Goal: Complete application form: Complete application form

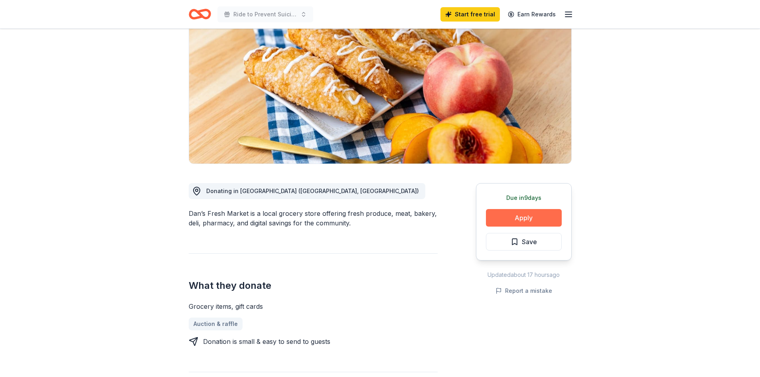
scroll to position [80, 0]
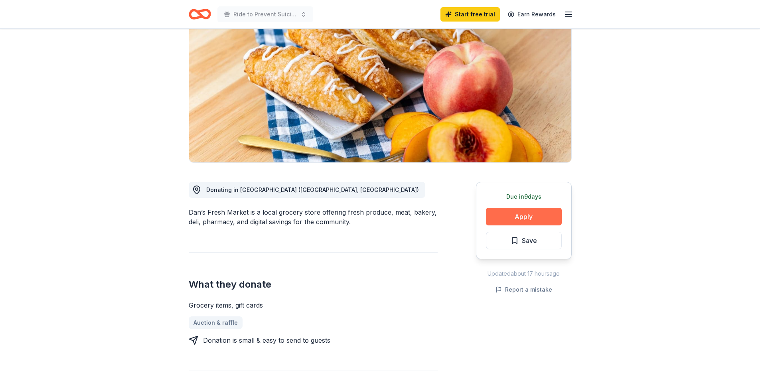
click at [525, 225] on button "Apply" at bounding box center [524, 217] width 76 height 18
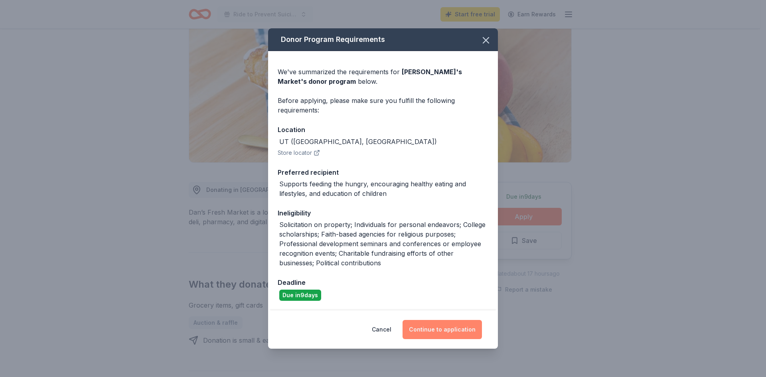
click at [439, 328] on button "Continue to application" at bounding box center [442, 329] width 79 height 19
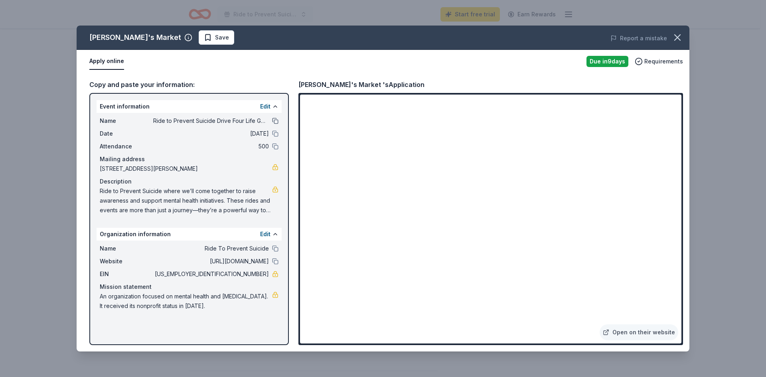
click at [277, 123] on button at bounding box center [275, 121] width 6 height 6
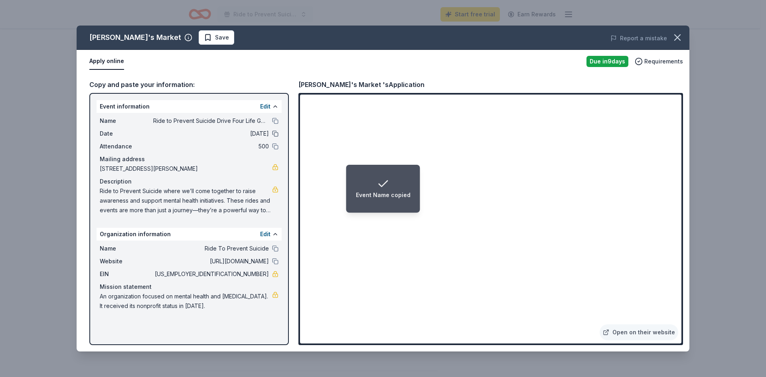
click at [277, 135] on button at bounding box center [275, 133] width 6 height 6
click at [276, 147] on button at bounding box center [275, 146] width 6 height 6
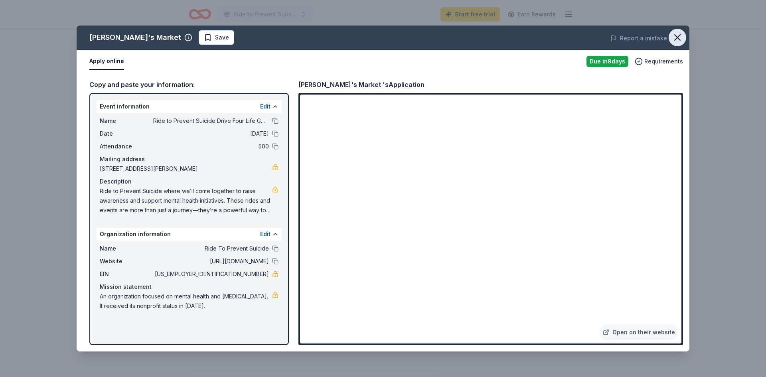
click at [677, 36] on icon "button" at bounding box center [677, 37] width 11 height 11
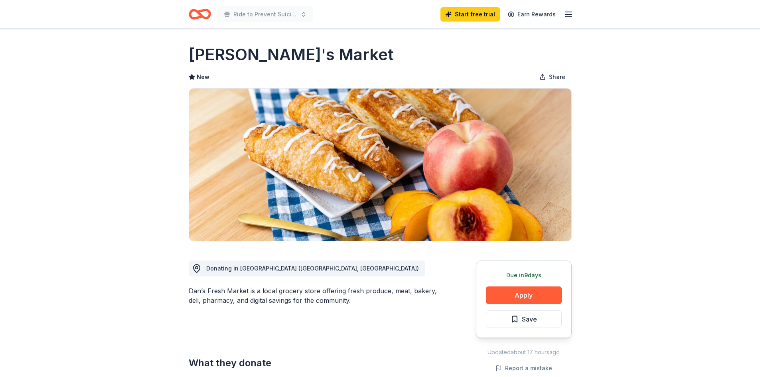
scroll to position [0, 0]
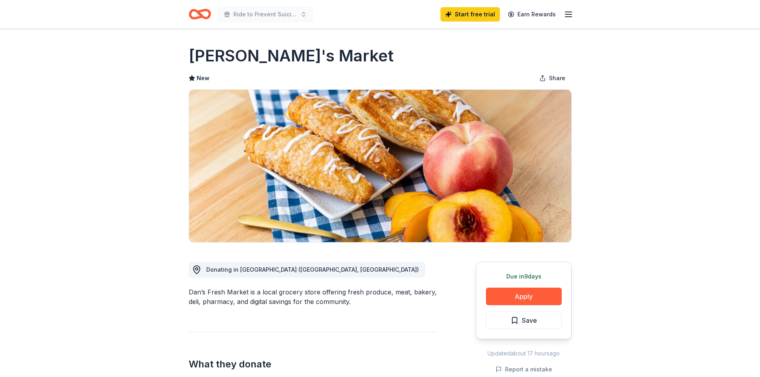
click at [567, 16] on icon "button" at bounding box center [569, 15] width 10 height 10
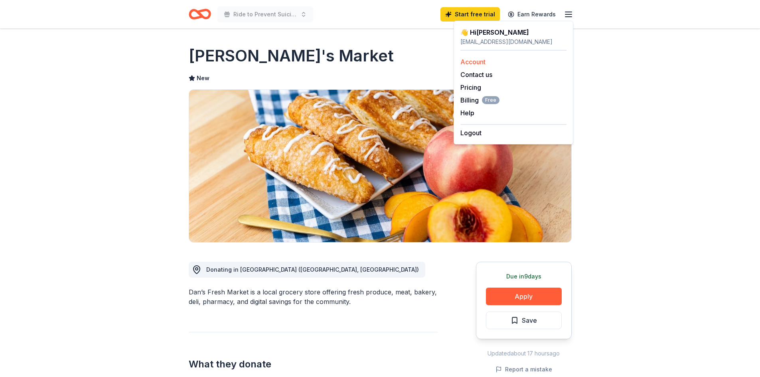
click at [473, 60] on link "Account" at bounding box center [473, 62] width 25 height 8
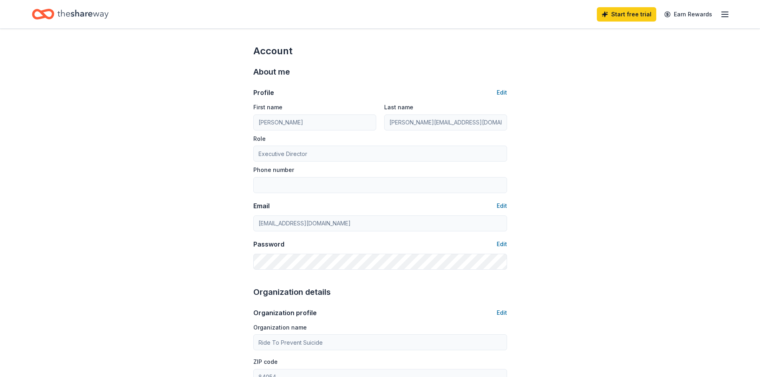
click at [43, 14] on icon "Home" at bounding box center [47, 14] width 12 height 8
click at [71, 12] on icon "Home" at bounding box center [82, 14] width 51 height 16
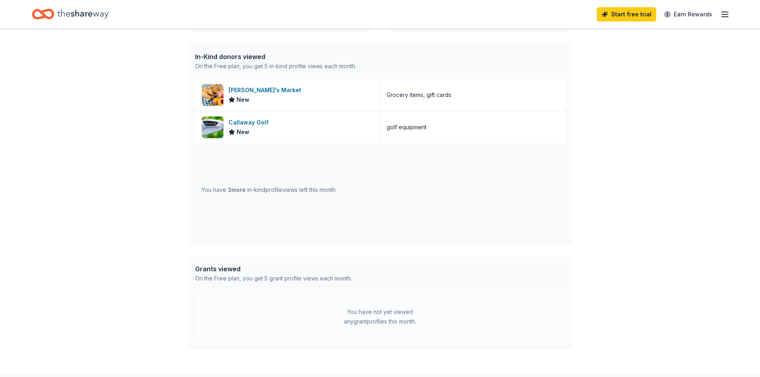
scroll to position [319, 0]
click at [250, 121] on div "Callaway Golf" at bounding box center [250, 121] width 43 height 10
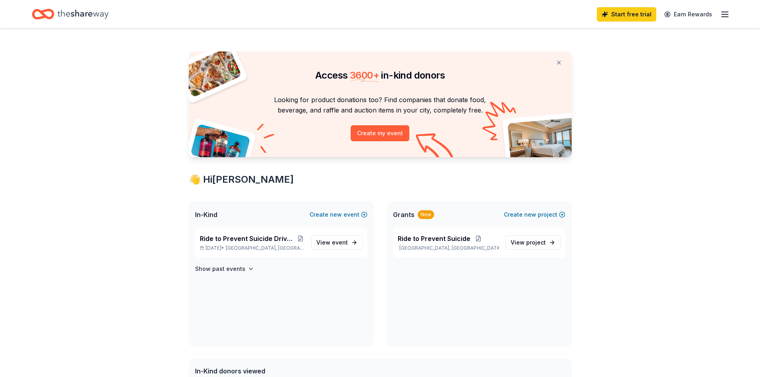
scroll to position [0, 0]
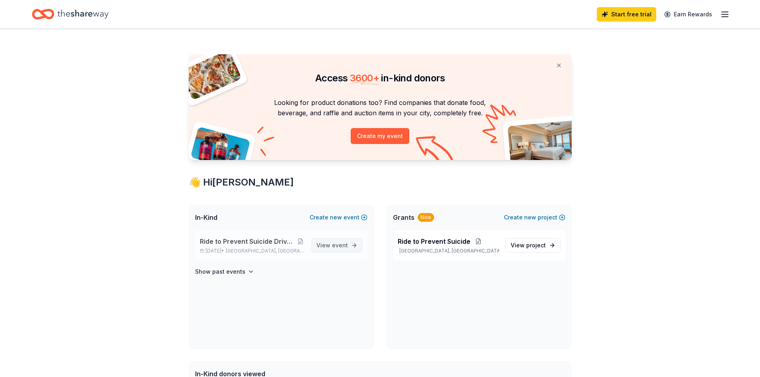
click at [337, 242] on span "event" at bounding box center [340, 245] width 16 height 7
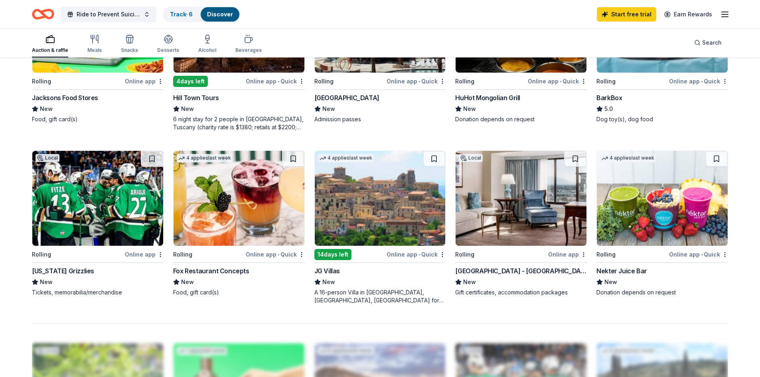
scroll to position [559, 0]
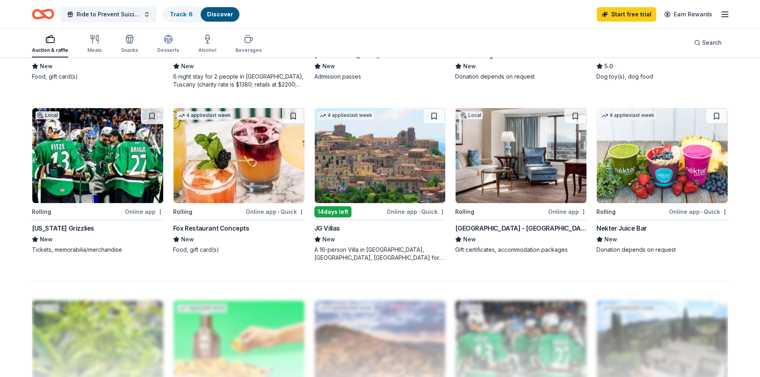
click at [565, 211] on div "Online app" at bounding box center [567, 212] width 39 height 10
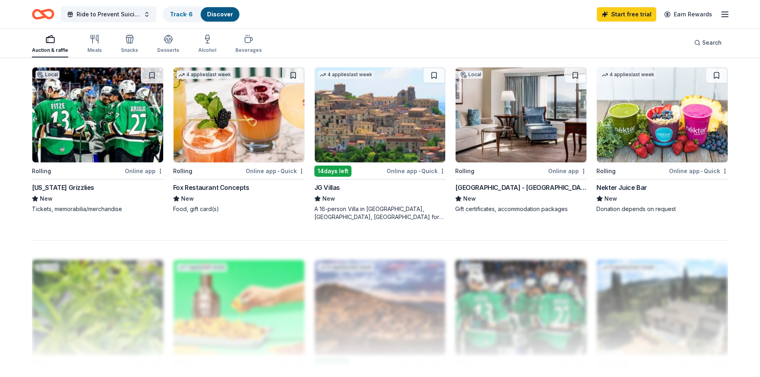
scroll to position [599, 0]
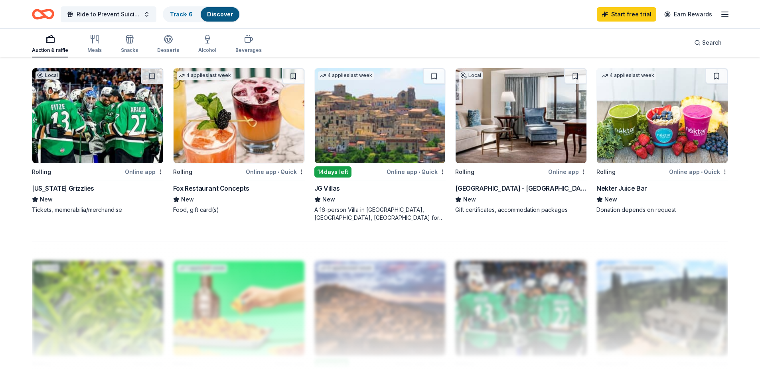
click at [142, 170] on div "Online app" at bounding box center [144, 172] width 39 height 10
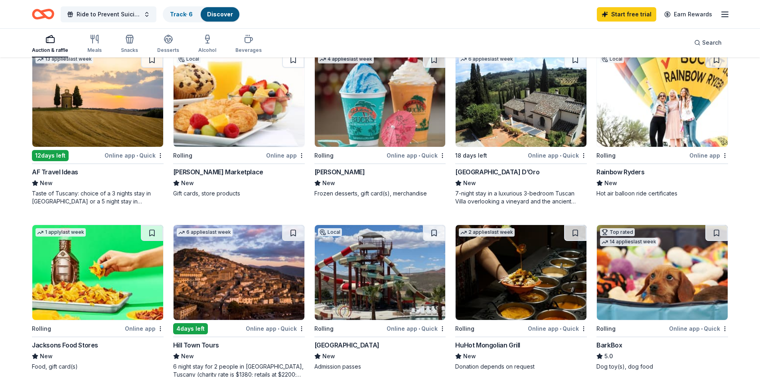
scroll to position [264, 0]
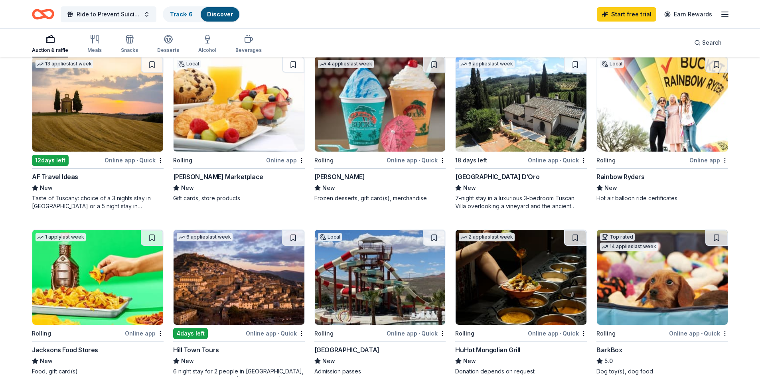
click at [221, 105] on img at bounding box center [239, 104] width 131 height 95
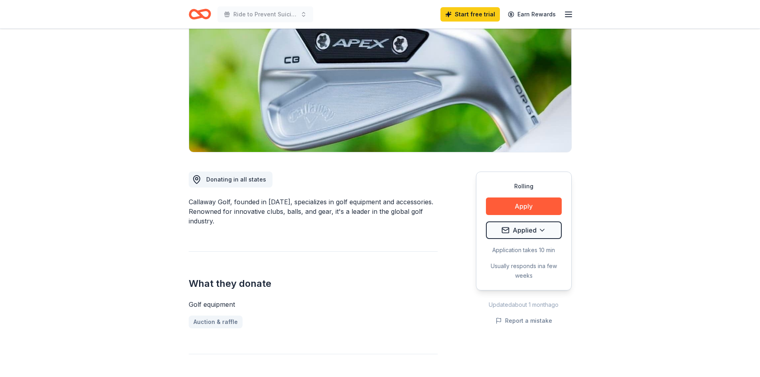
scroll to position [160, 0]
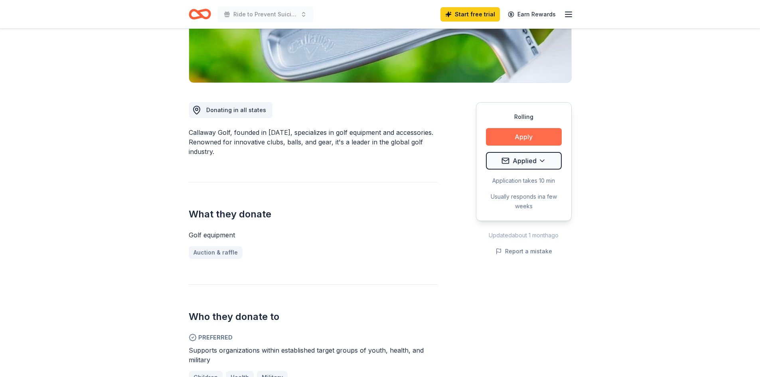
click at [528, 132] on button "Apply" at bounding box center [524, 137] width 76 height 18
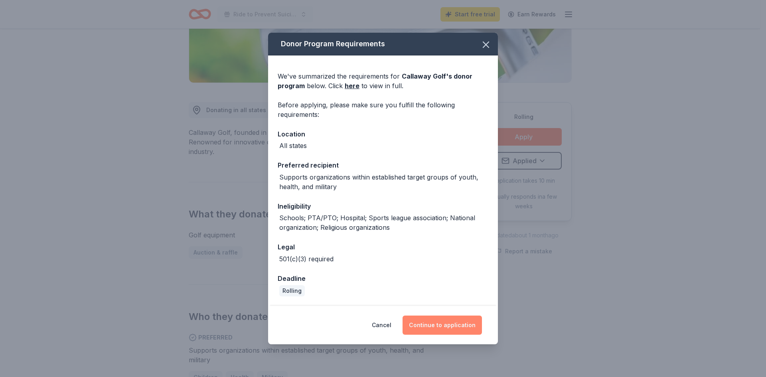
click at [431, 324] on button "Continue to application" at bounding box center [442, 325] width 79 height 19
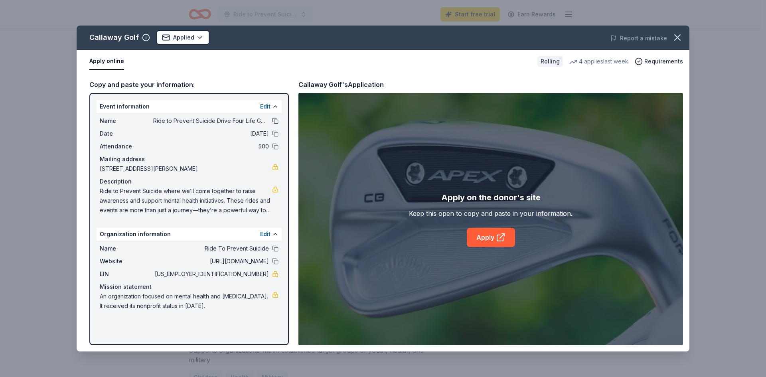
click at [278, 122] on button at bounding box center [275, 121] width 6 height 6
click at [278, 132] on button at bounding box center [275, 133] width 6 height 6
click at [275, 146] on button at bounding box center [275, 146] width 6 height 6
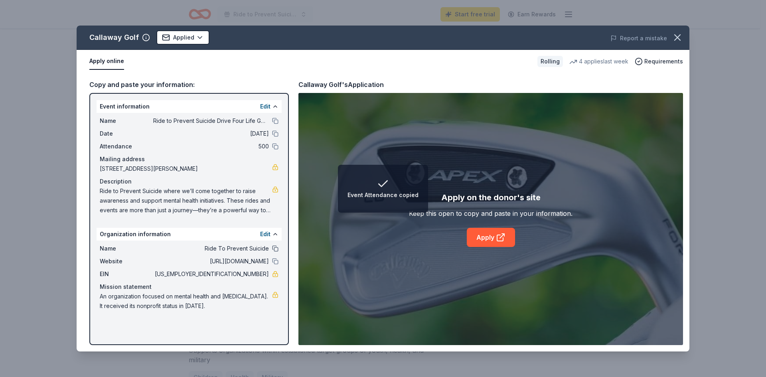
click at [278, 249] on button at bounding box center [275, 248] width 6 height 6
click at [277, 261] on button at bounding box center [275, 261] width 6 height 6
click at [494, 235] on link "Apply" at bounding box center [491, 237] width 48 height 19
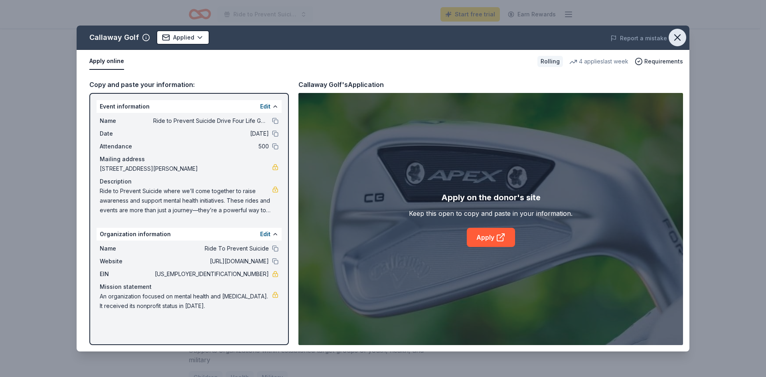
click at [675, 36] on icon "button" at bounding box center [677, 37] width 11 height 11
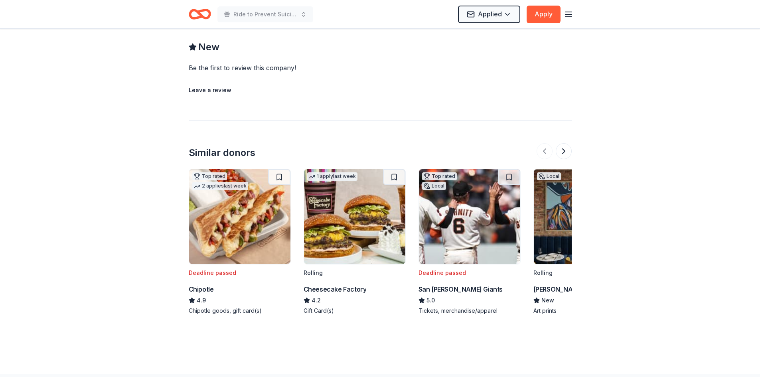
scroll to position [875, 0]
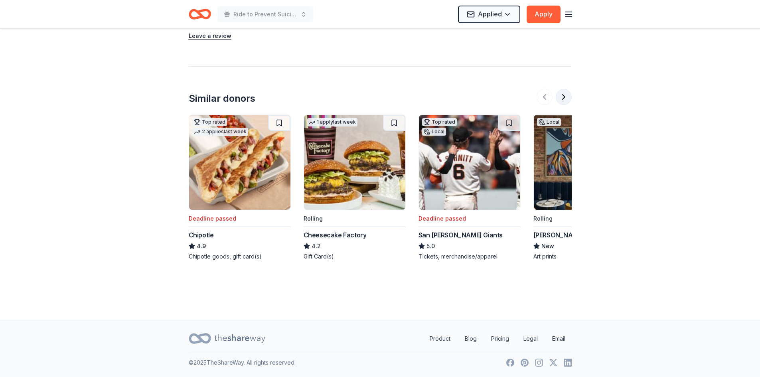
click at [567, 97] on button at bounding box center [564, 97] width 16 height 16
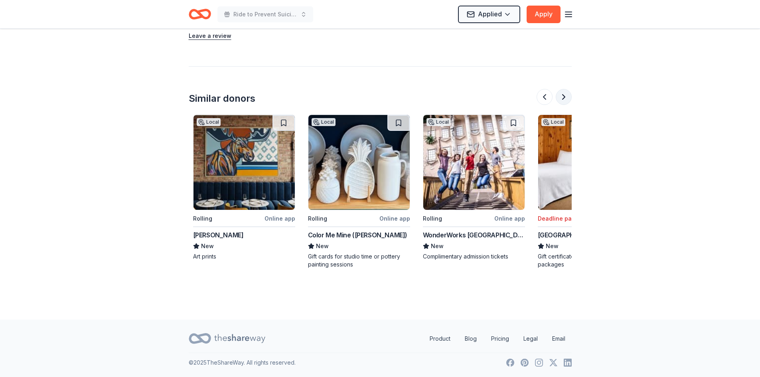
scroll to position [0, 345]
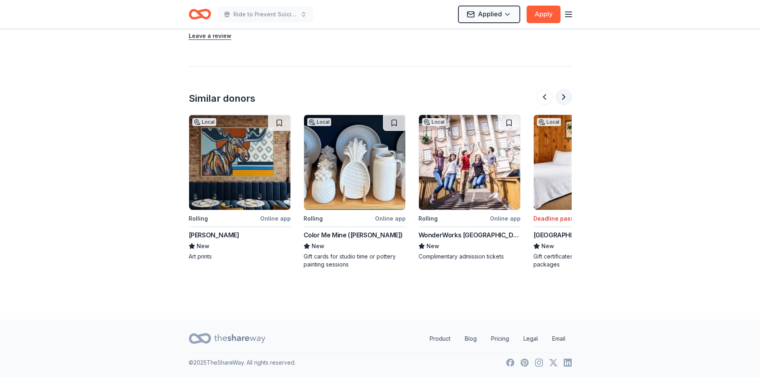
click at [567, 97] on button at bounding box center [564, 97] width 16 height 16
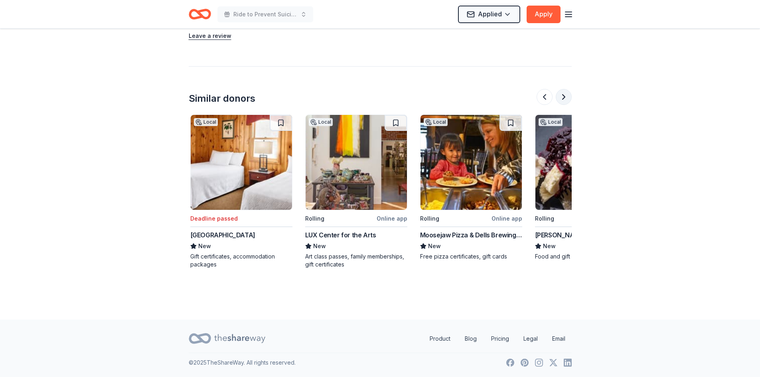
scroll to position [0, 690]
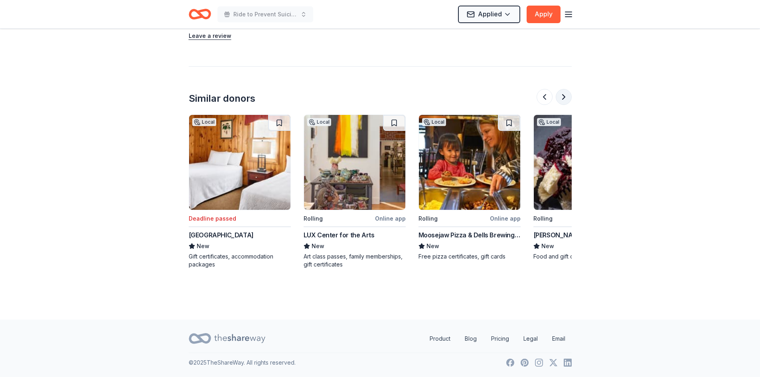
click at [567, 97] on button at bounding box center [564, 97] width 16 height 16
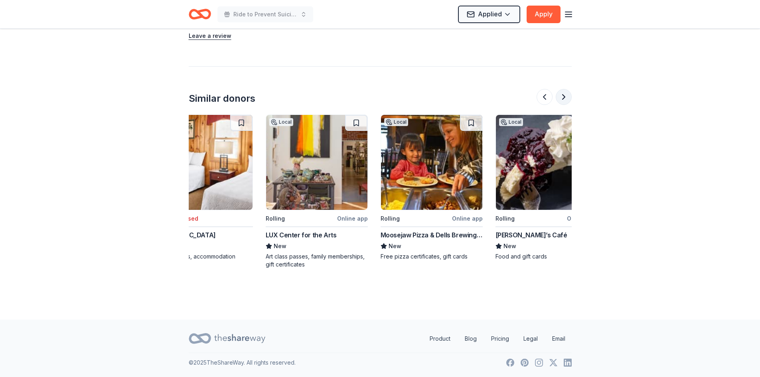
scroll to position [0, 753]
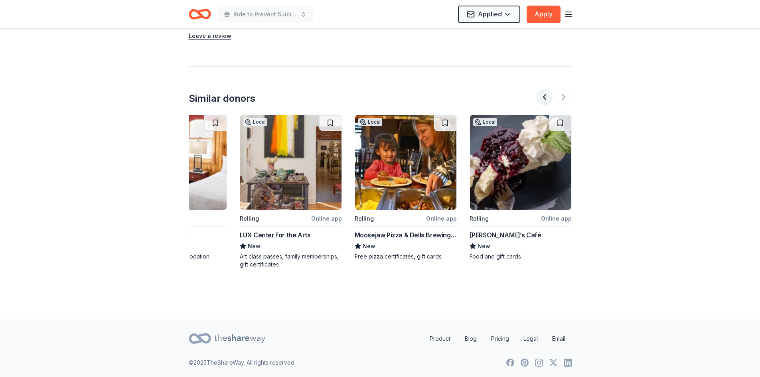
click at [542, 95] on button at bounding box center [545, 97] width 16 height 16
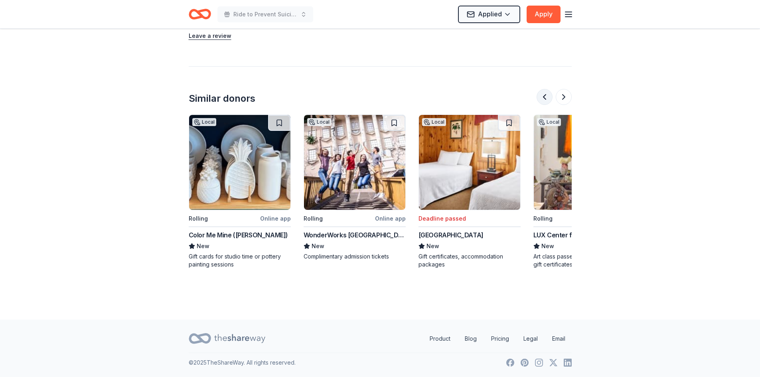
click at [542, 95] on button at bounding box center [545, 97] width 16 height 16
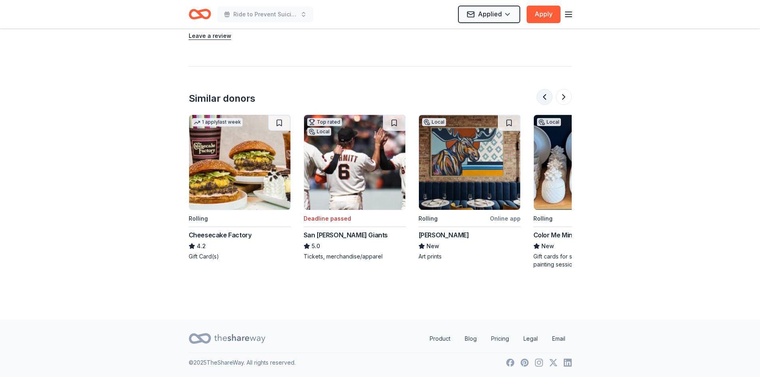
click at [542, 95] on button at bounding box center [545, 97] width 16 height 16
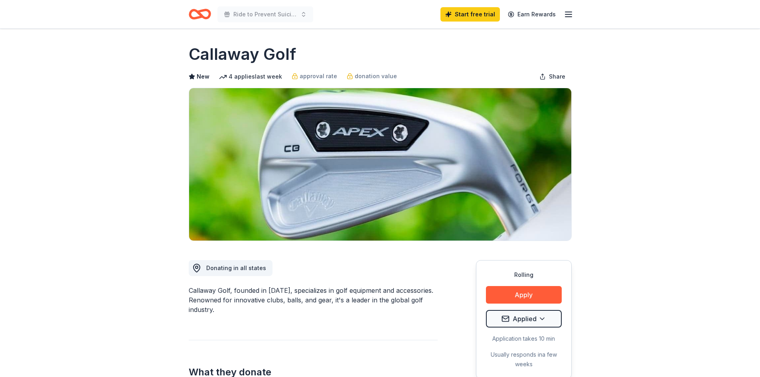
scroll to position [0, 0]
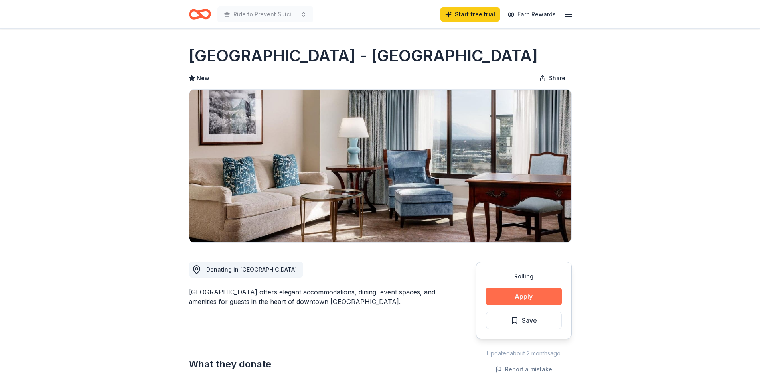
click at [506, 294] on button "Apply" at bounding box center [524, 297] width 76 height 18
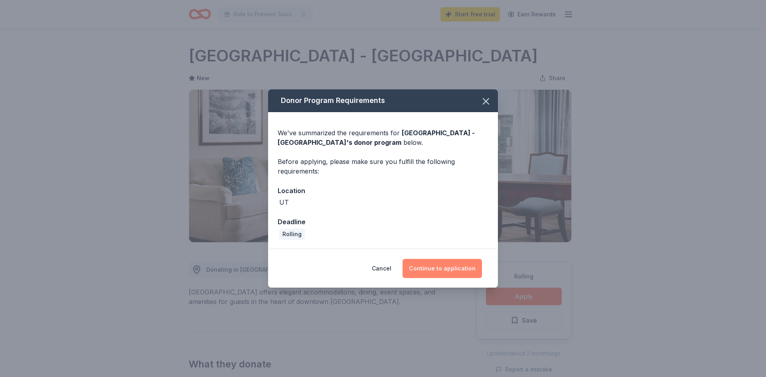
click at [440, 267] on button "Continue to application" at bounding box center [442, 268] width 79 height 19
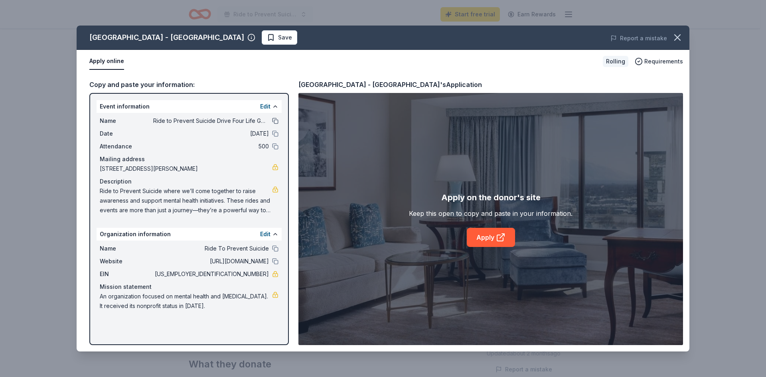
click at [275, 119] on button at bounding box center [275, 121] width 6 height 6
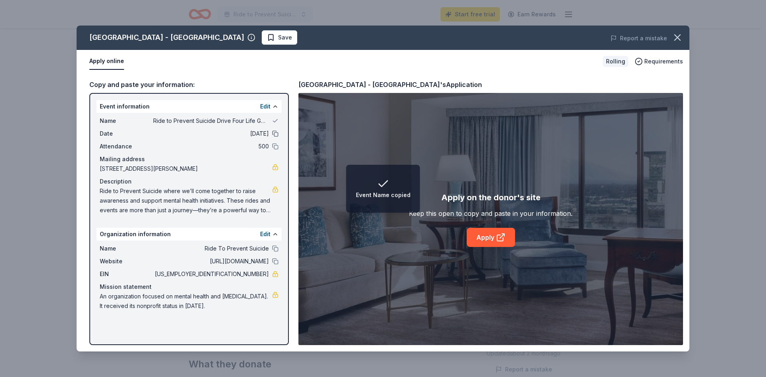
click at [277, 135] on button at bounding box center [275, 133] width 6 height 6
click at [274, 146] on button at bounding box center [275, 146] width 6 height 6
click at [276, 248] on button at bounding box center [275, 248] width 6 height 6
click at [275, 262] on button at bounding box center [275, 261] width 6 height 6
click at [487, 240] on link "Apply" at bounding box center [491, 237] width 48 height 19
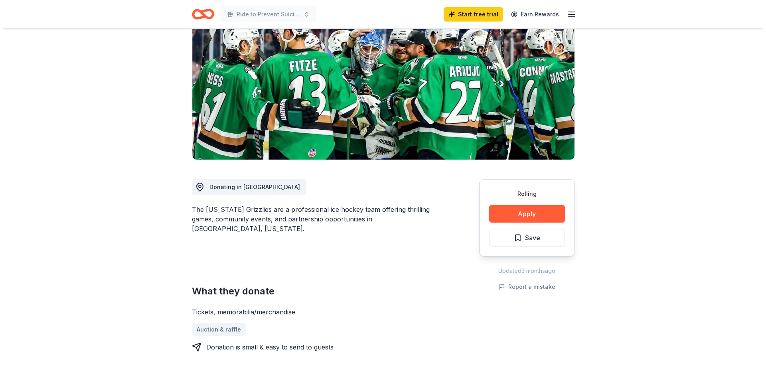
scroll to position [120, 0]
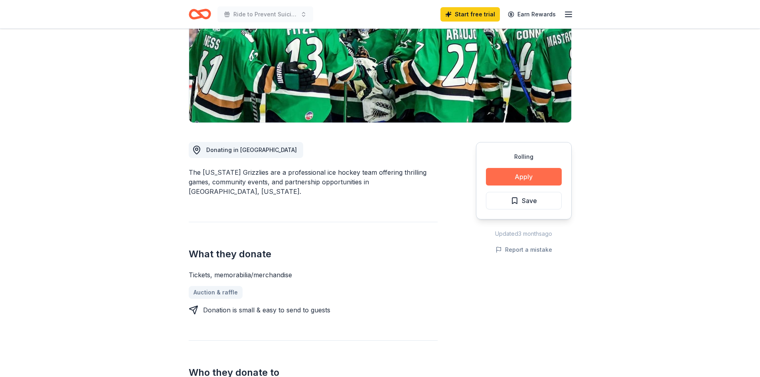
click at [528, 172] on button "Apply" at bounding box center [524, 177] width 76 height 18
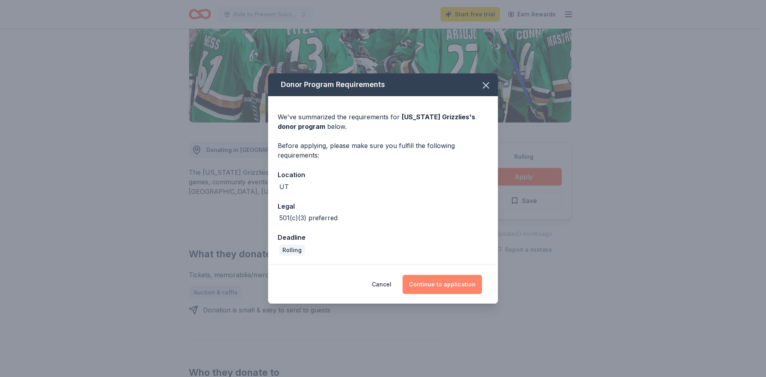
click at [444, 283] on button "Continue to application" at bounding box center [442, 284] width 79 height 19
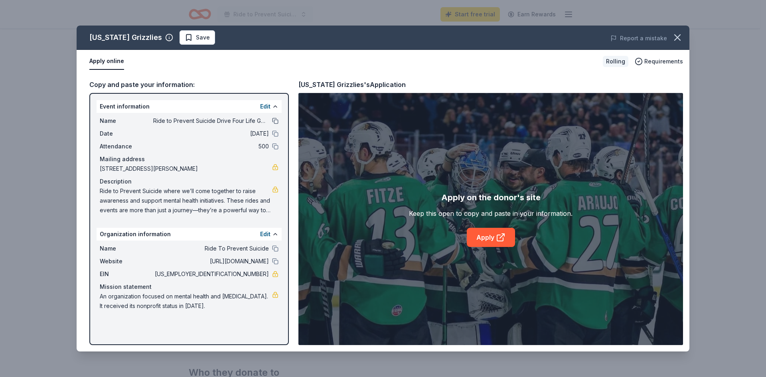
click at [275, 121] on button at bounding box center [275, 121] width 6 height 6
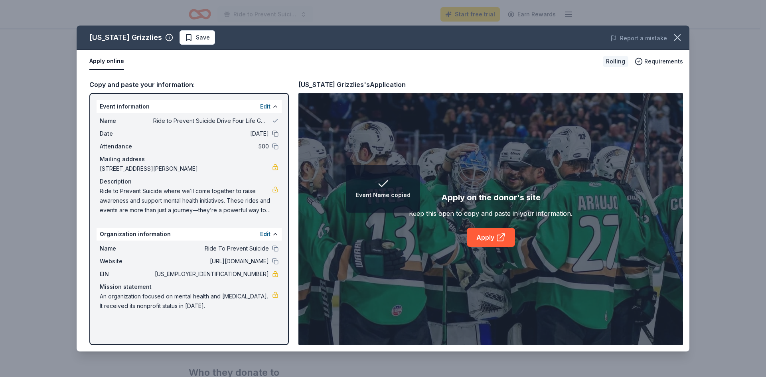
click at [277, 134] on button at bounding box center [275, 133] width 6 height 6
click at [275, 147] on button at bounding box center [275, 146] width 6 height 6
click at [273, 247] on button at bounding box center [275, 248] width 6 height 6
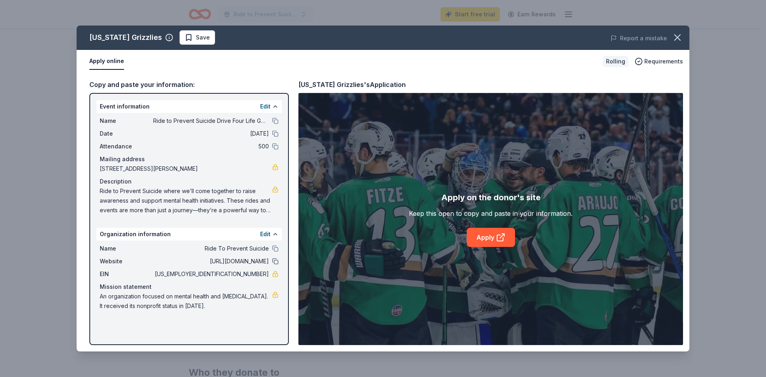
click at [276, 262] on button at bounding box center [275, 261] width 6 height 6
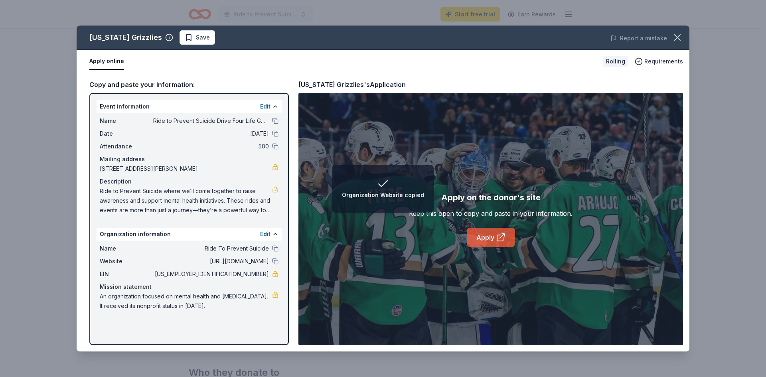
click at [493, 233] on link "Apply" at bounding box center [491, 237] width 48 height 19
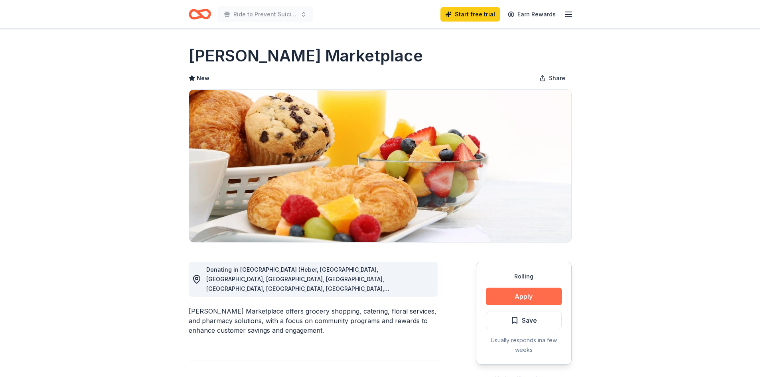
click at [534, 295] on button "Apply" at bounding box center [524, 297] width 76 height 18
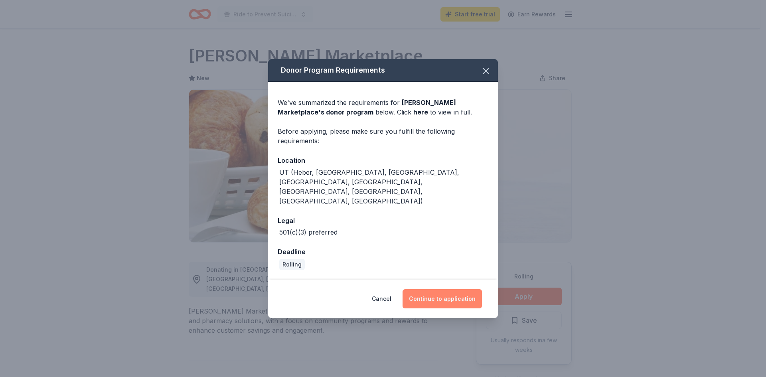
click at [434, 289] on button "Continue to application" at bounding box center [442, 298] width 79 height 19
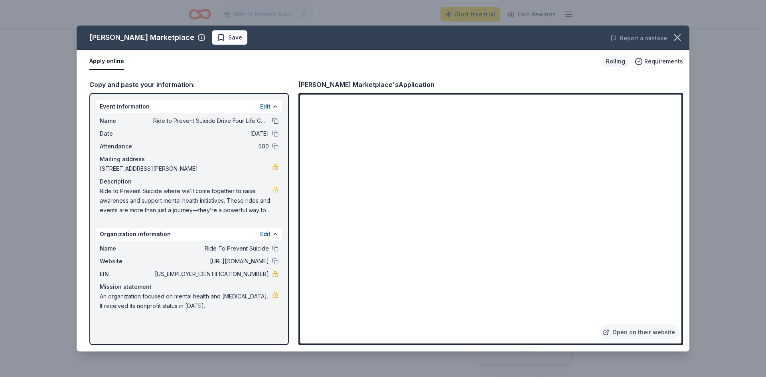
click at [275, 120] on button at bounding box center [275, 121] width 6 height 6
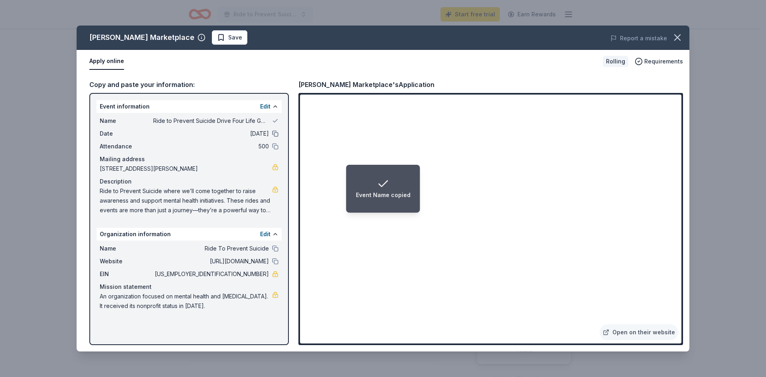
click at [274, 135] on button at bounding box center [275, 133] width 6 height 6
click at [274, 147] on button at bounding box center [275, 146] width 6 height 6
click at [274, 247] on button at bounding box center [275, 248] width 6 height 6
click at [274, 261] on button at bounding box center [275, 261] width 6 height 6
